Goal: Information Seeking & Learning: Learn about a topic

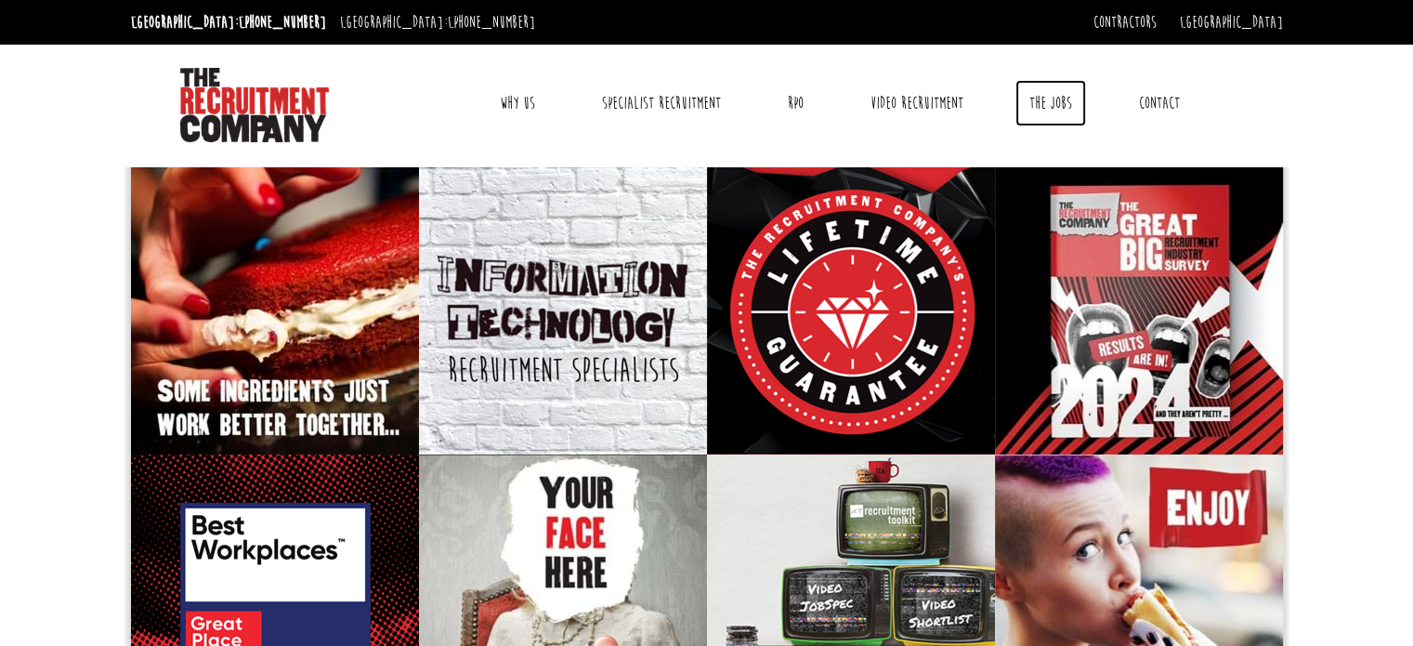
click at [1057, 98] on link "The Jobs" at bounding box center [1050, 103] width 71 height 46
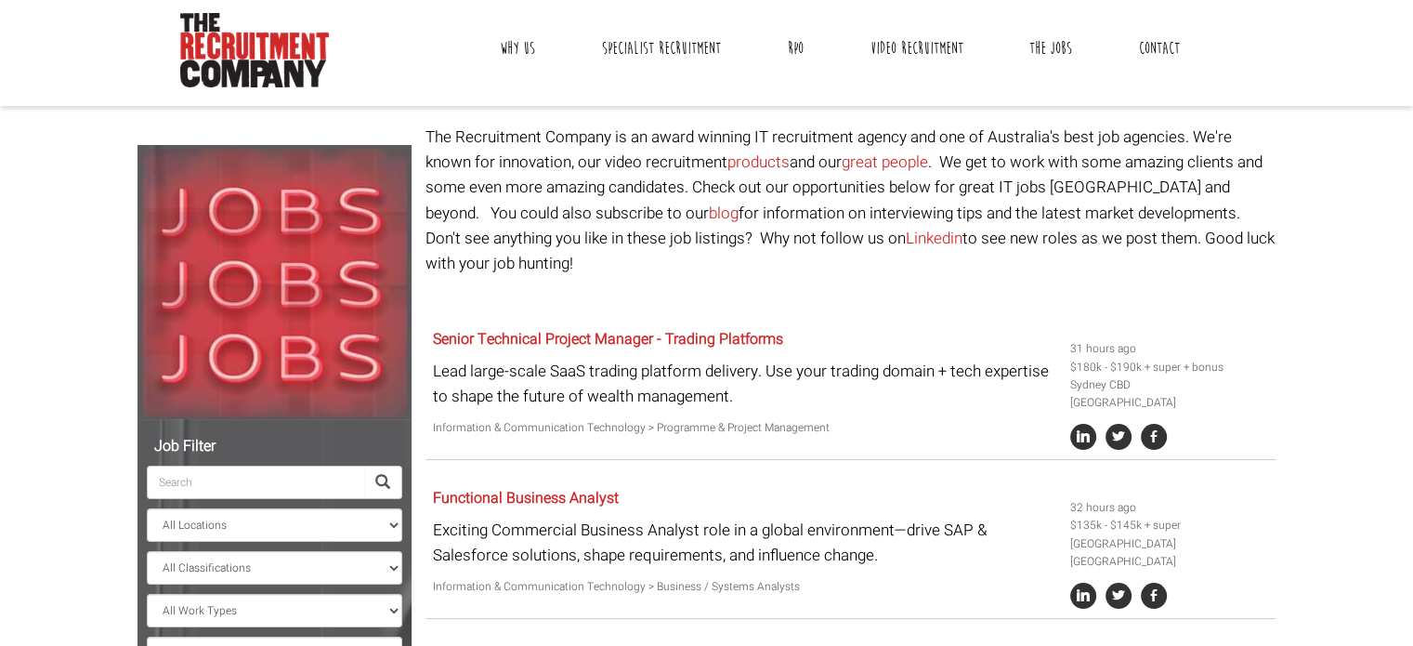
scroll to position [56, 0]
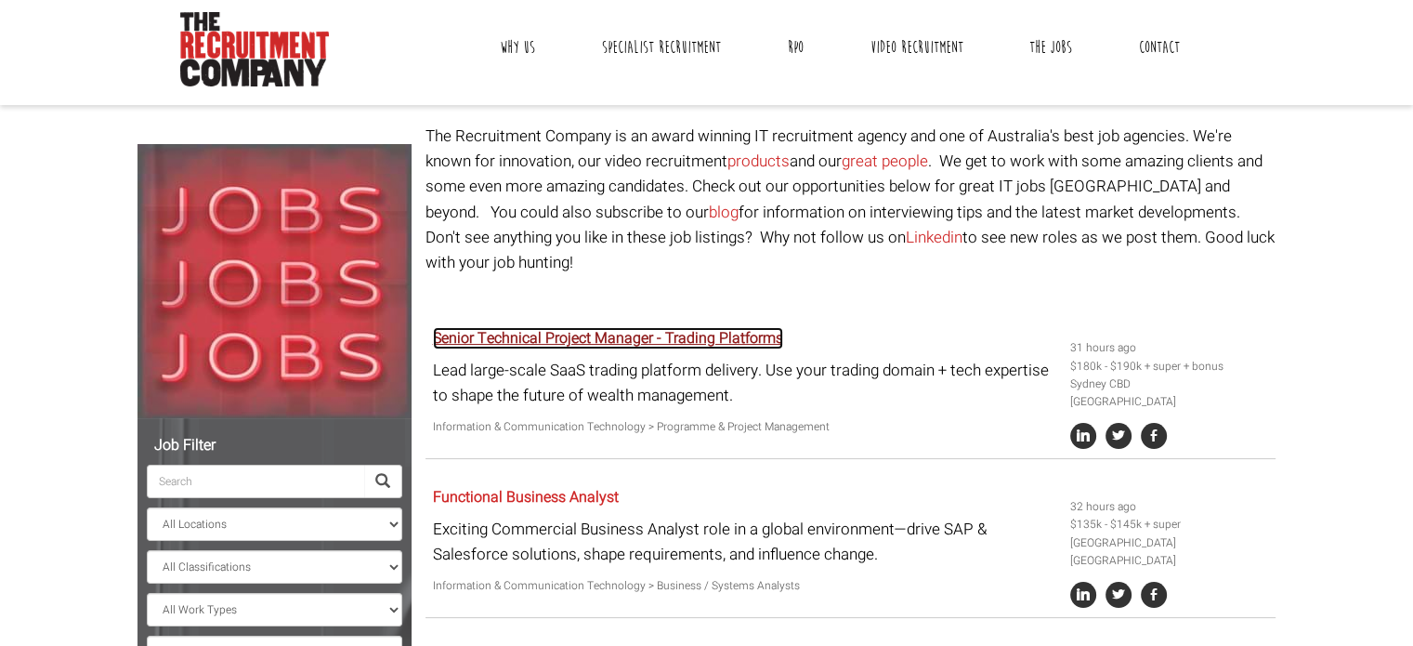
click at [635, 327] on link "Senior Technical Project Manager - Trading Platforms" at bounding box center [608, 338] width 350 height 22
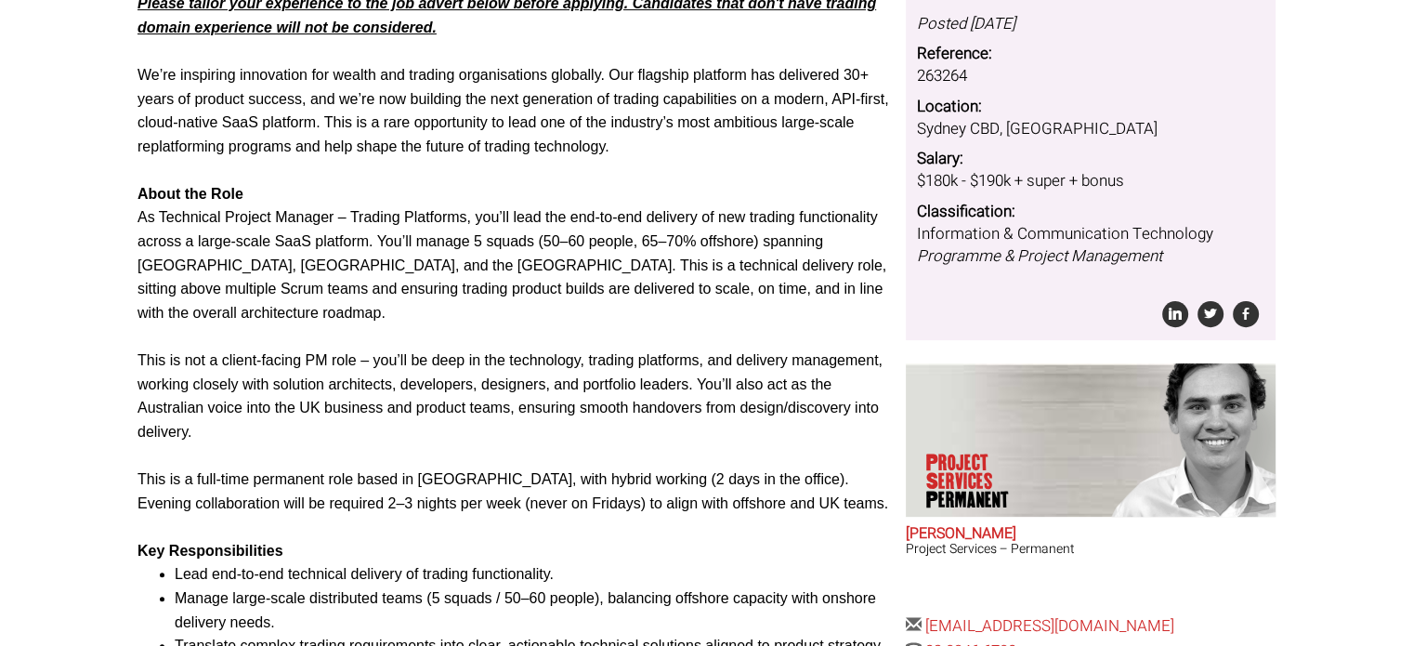
scroll to position [654, 0]
